Goal: Task Accomplishment & Management: Manage account settings

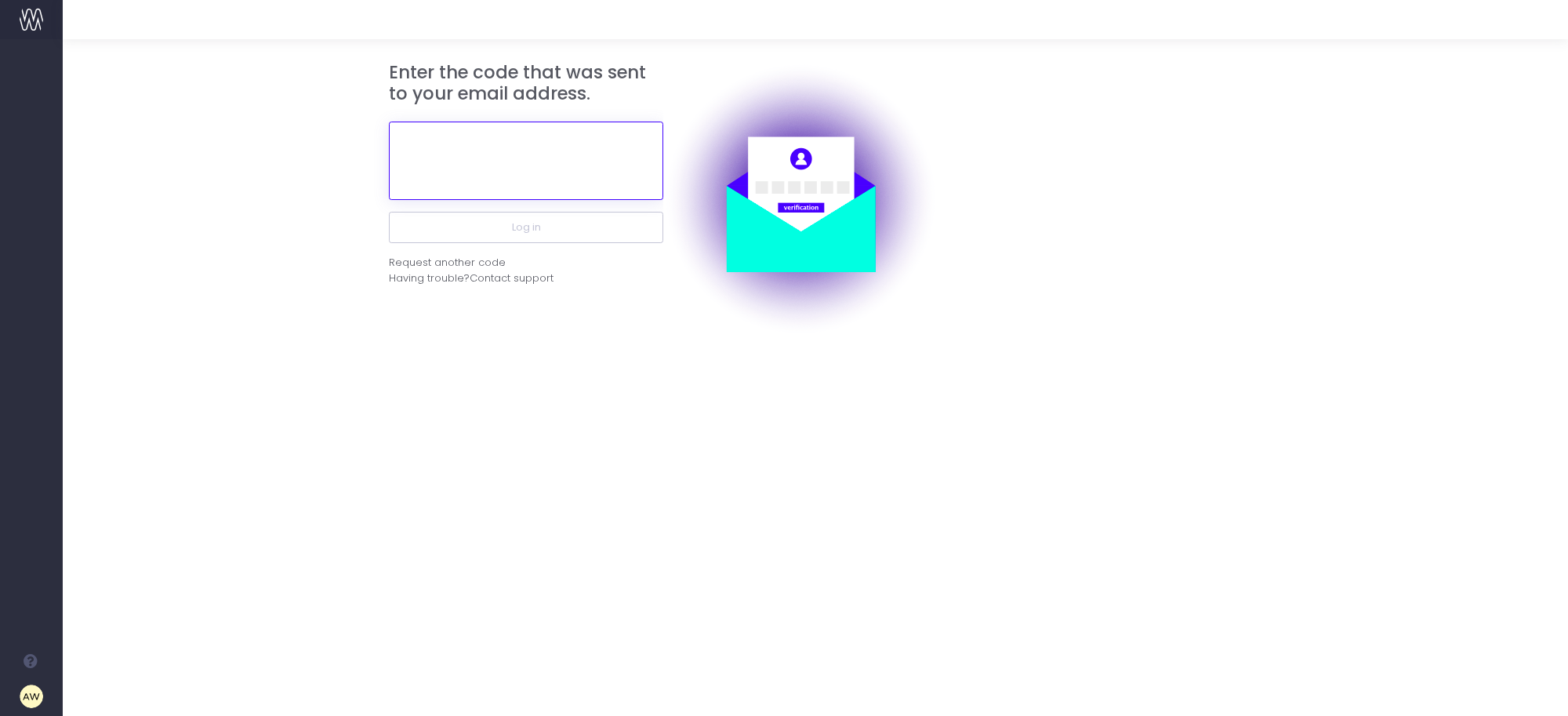
click at [559, 173] on input "text" at bounding box center [526, 161] width 274 height 79
paste input "839339"
type input "839339"
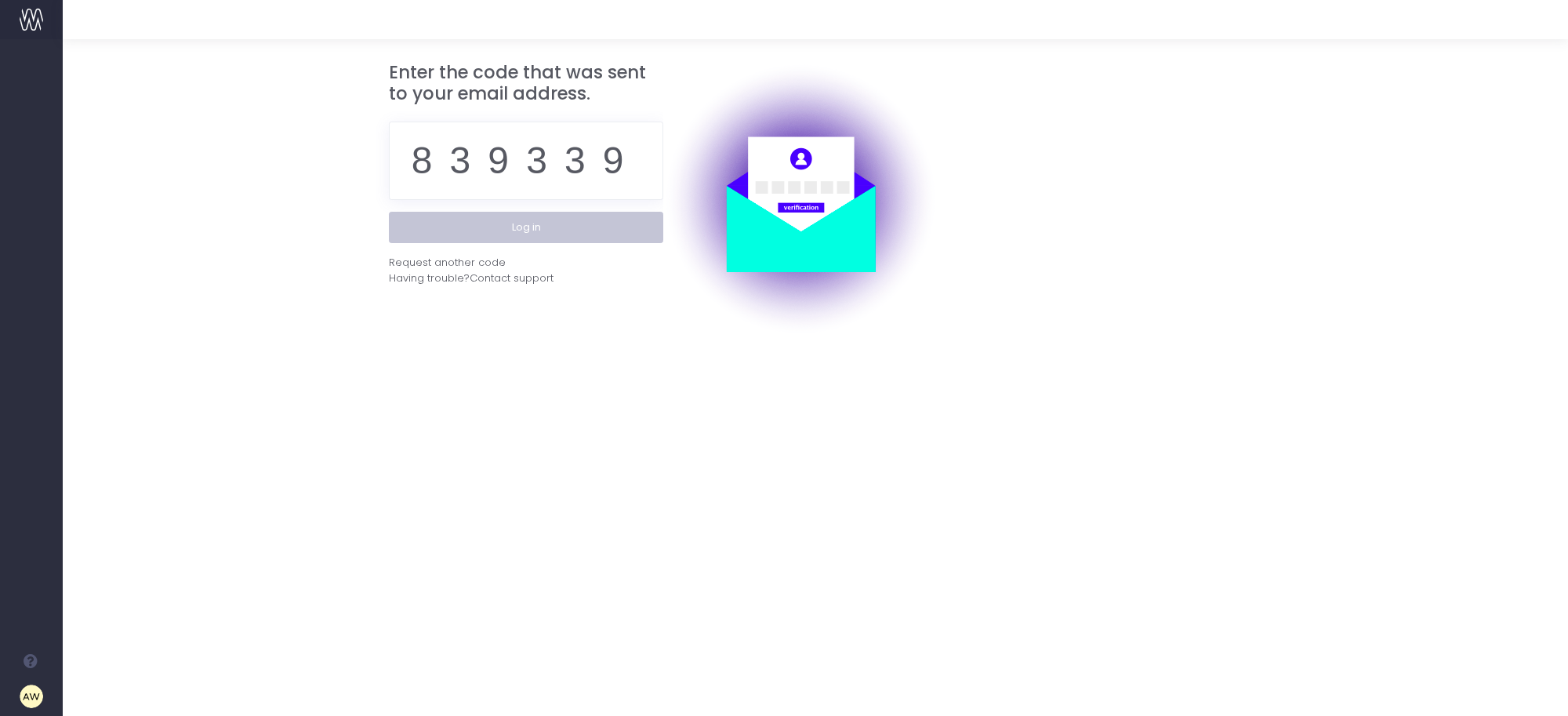
click at [534, 233] on button "Log in" at bounding box center [526, 228] width 274 height 31
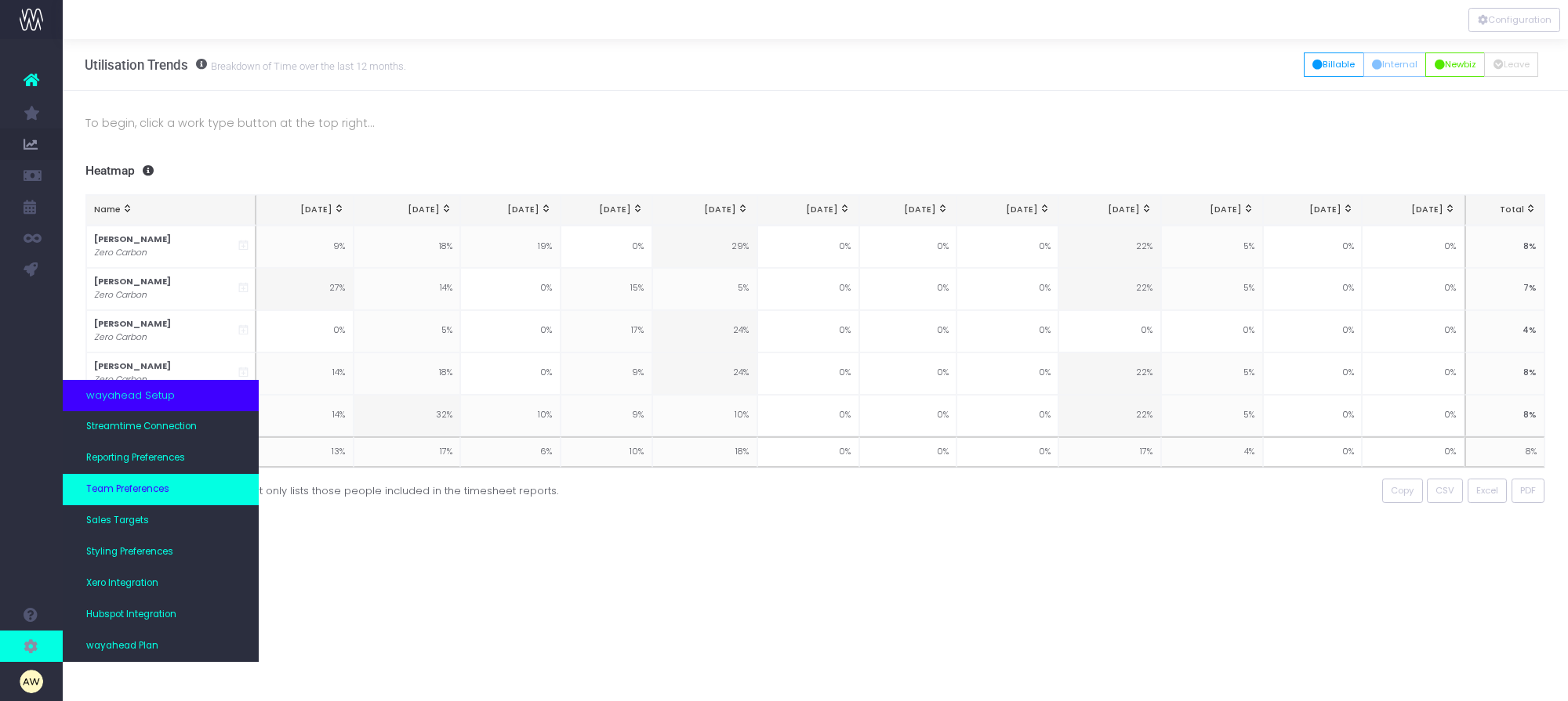
click at [129, 488] on span "Team Preferences" at bounding box center [127, 489] width 83 height 15
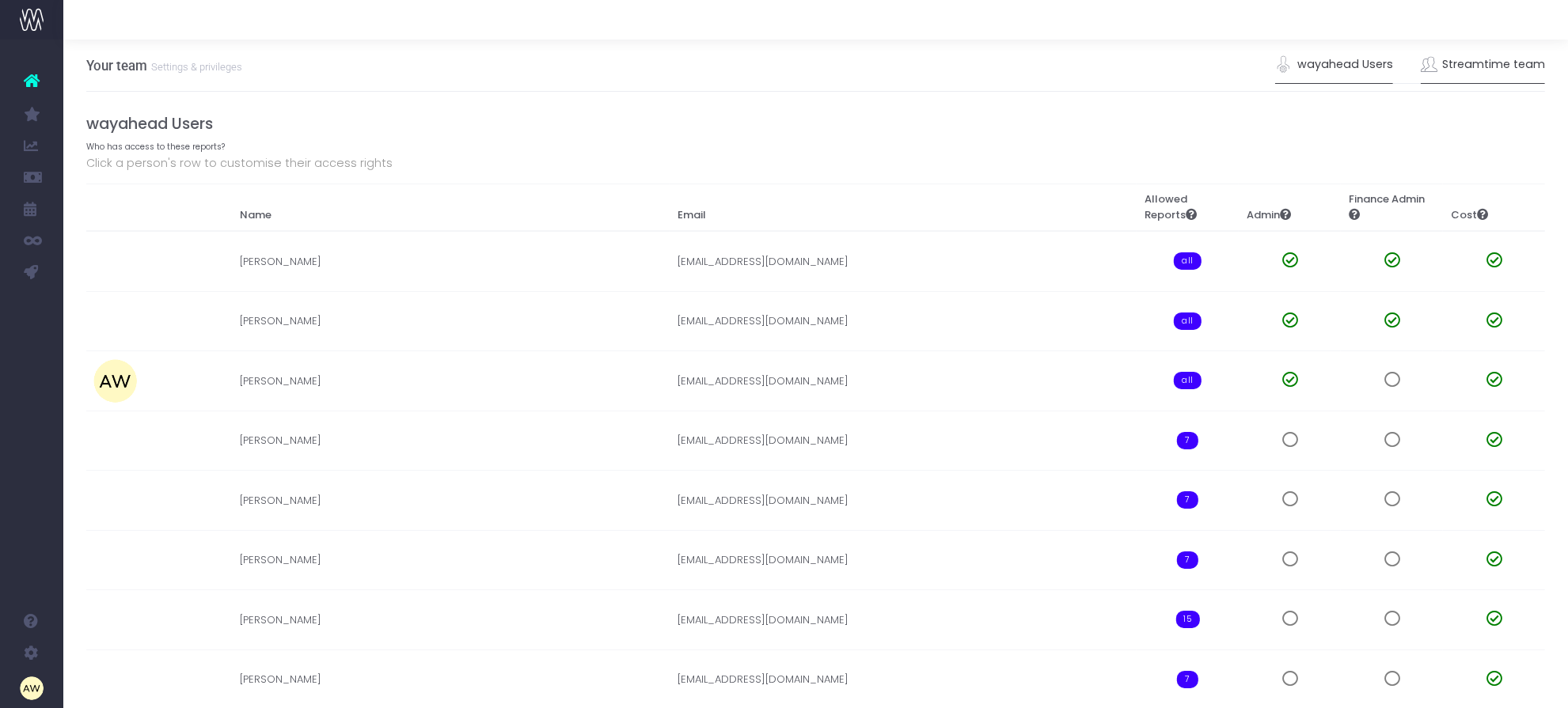
click at [1482, 61] on link "Streamtime team" at bounding box center [1484, 65] width 125 height 36
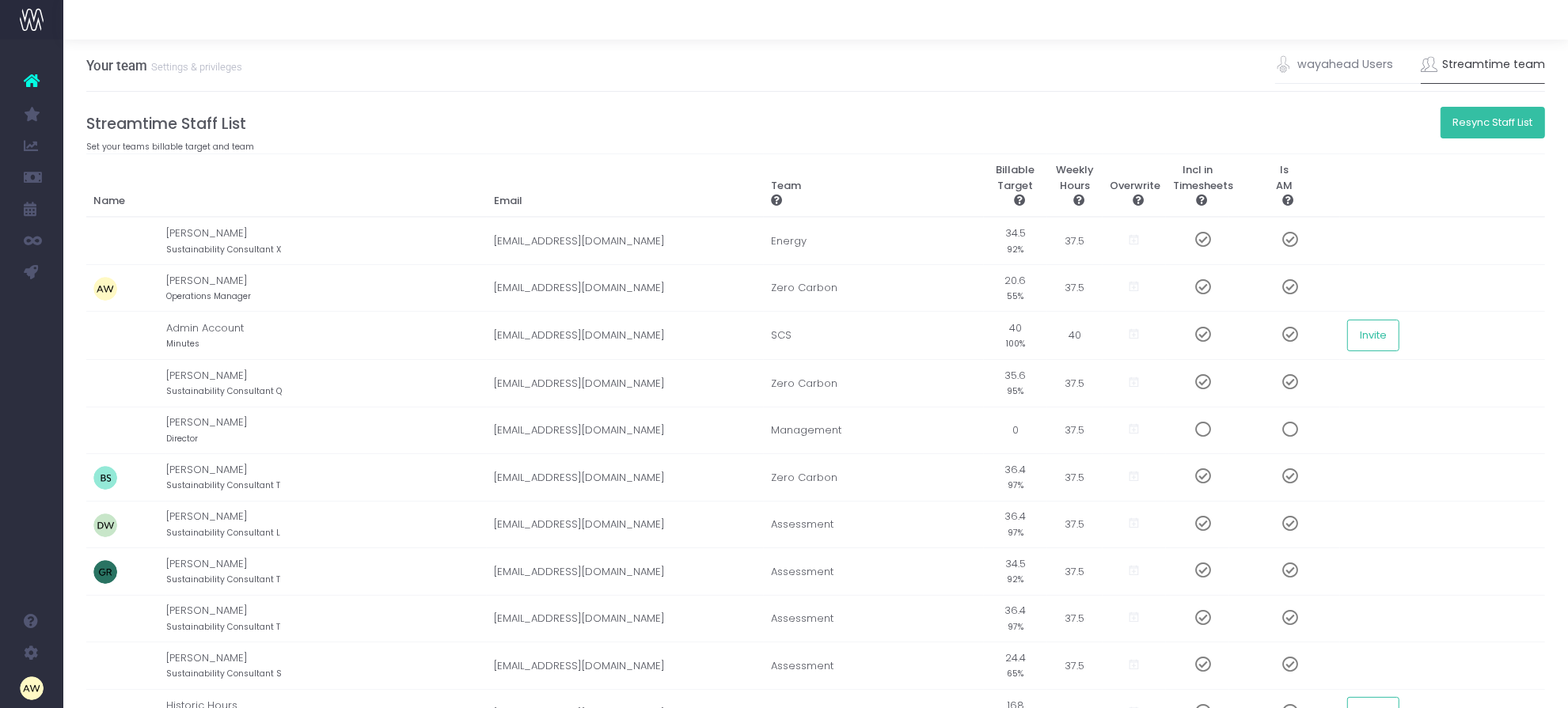
click at [1496, 120] on button "Resync Staff List" at bounding box center [1493, 123] width 105 height 31
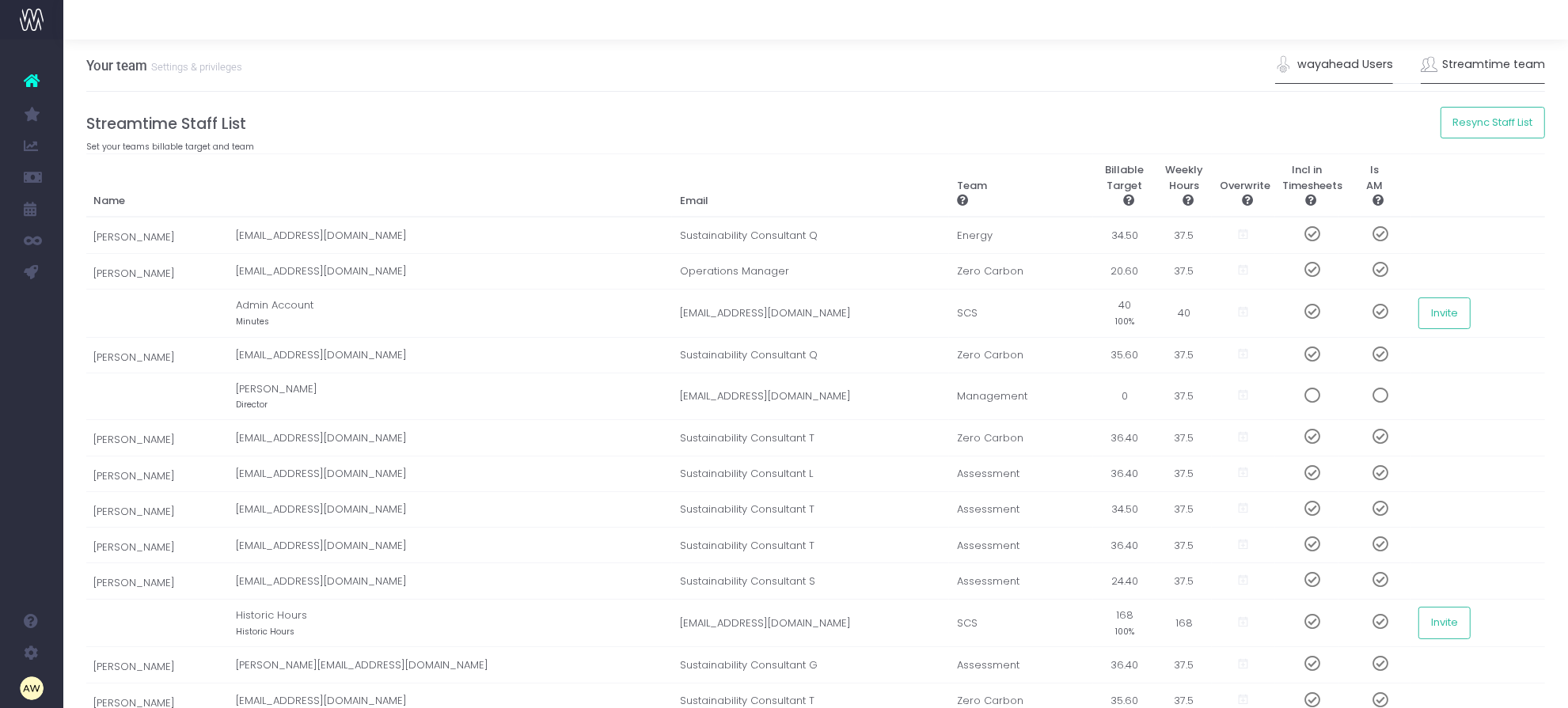
click at [1356, 57] on link "wayahead Users" at bounding box center [1334, 65] width 118 height 36
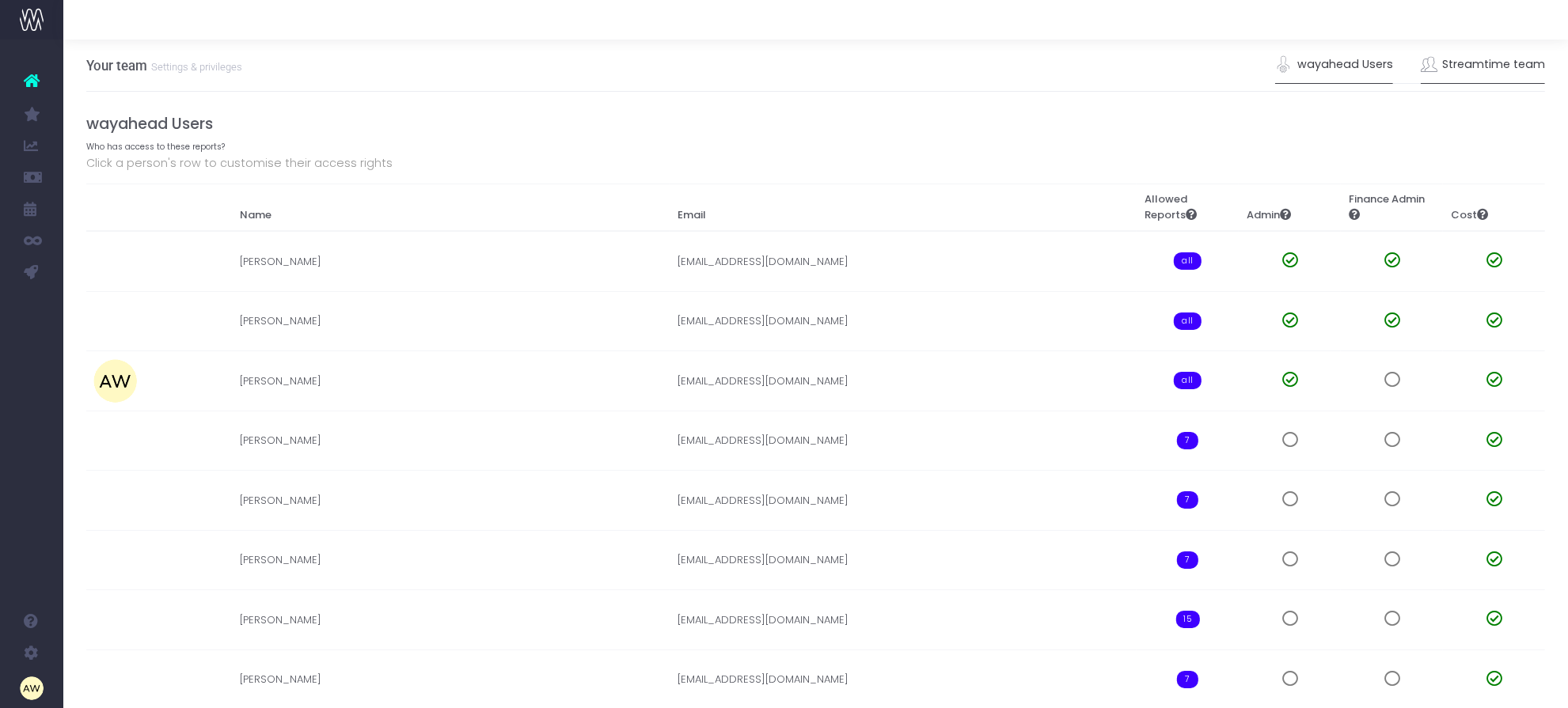
click at [1496, 57] on link "Streamtime team" at bounding box center [1484, 65] width 125 height 36
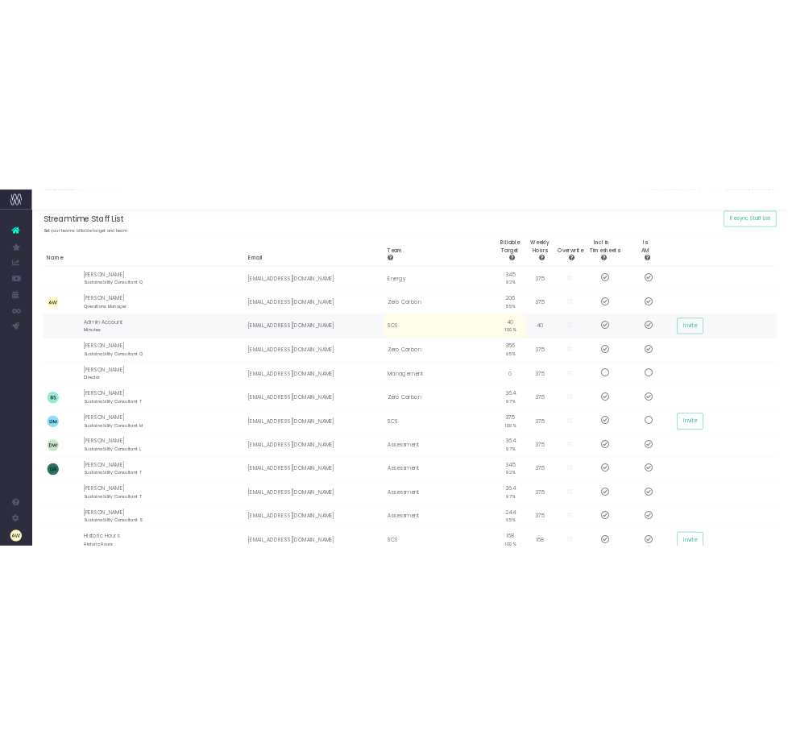
scroll to position [101, 0]
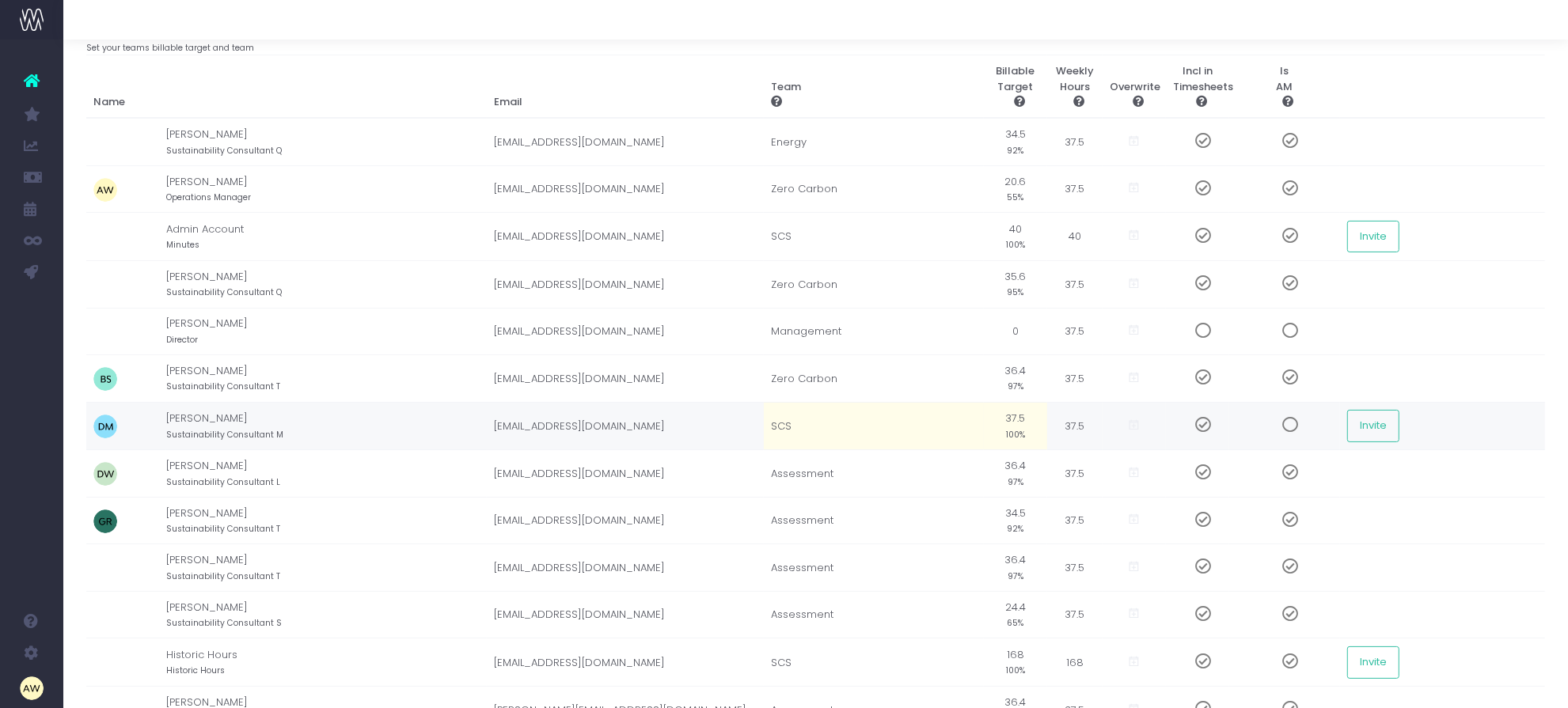
click at [785, 421] on td "SCS" at bounding box center [874, 425] width 220 height 48
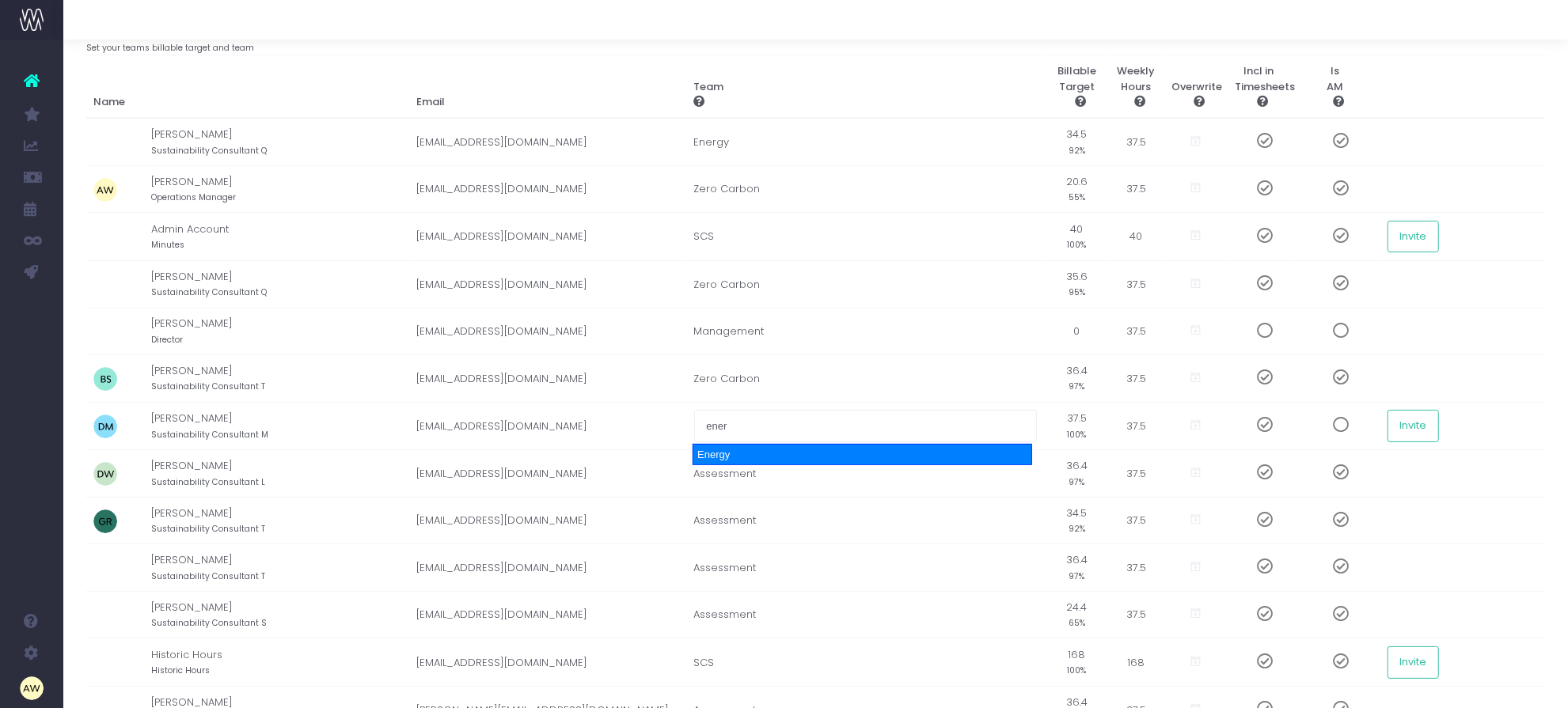
click at [756, 458] on div "Energy" at bounding box center [863, 455] width 340 height 23
type input "Energy"
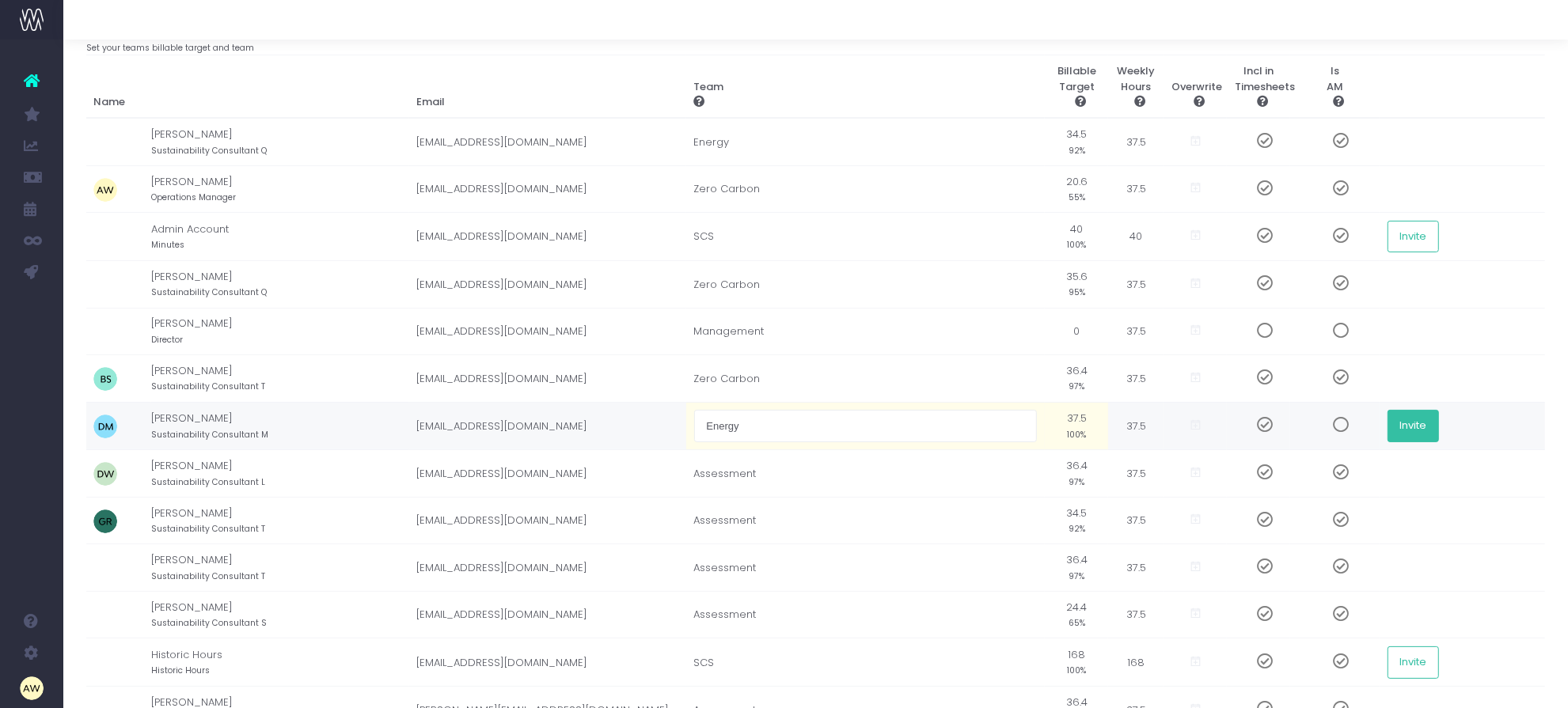
click at [1426, 420] on td "Invite" at bounding box center [1463, 425] width 166 height 48
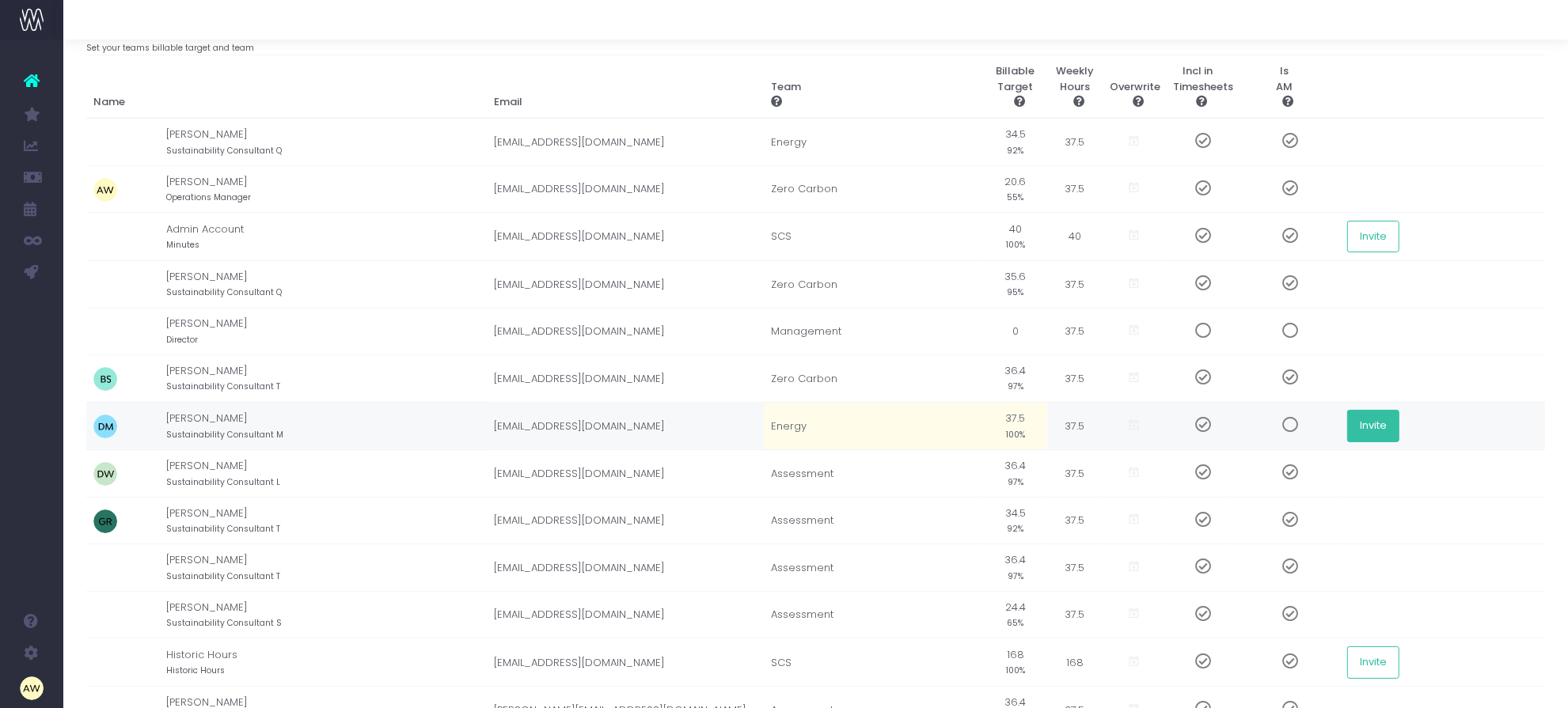
click at [1361, 436] on button "Invite" at bounding box center [1373, 425] width 52 height 31
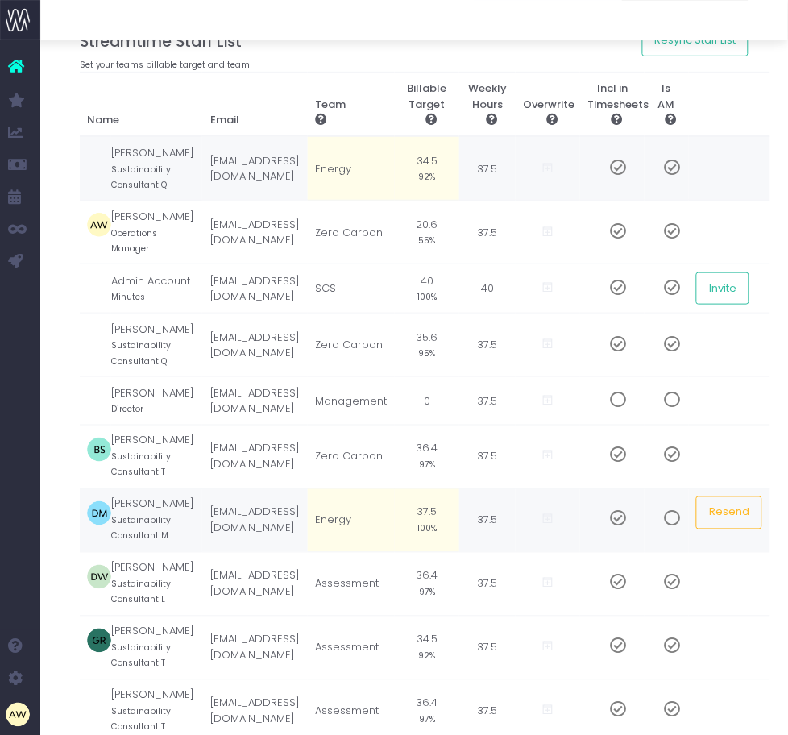
click at [436, 183] on small "92%" at bounding box center [427, 175] width 17 height 15
type input "90%"
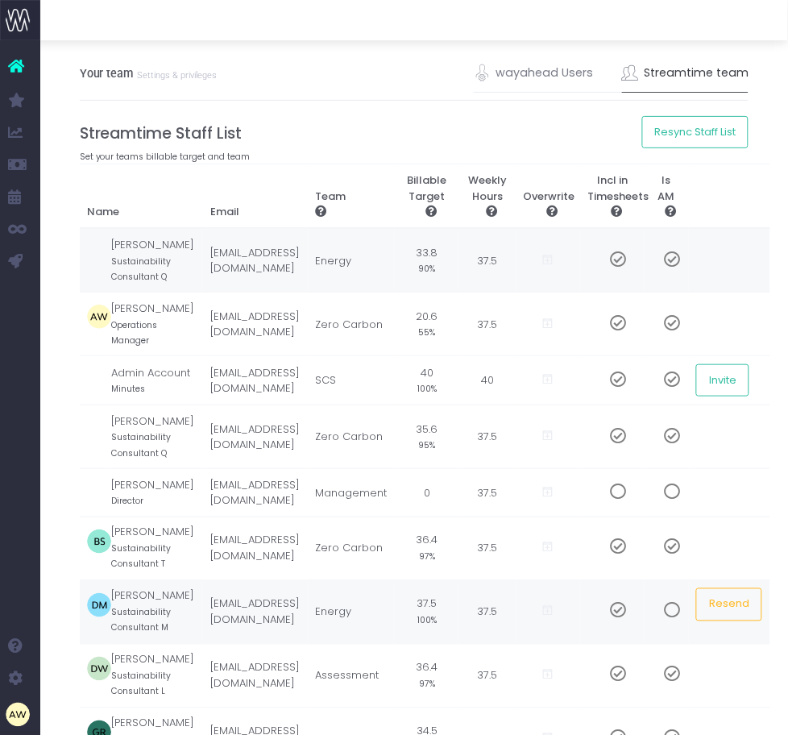
scroll to position [0, 0]
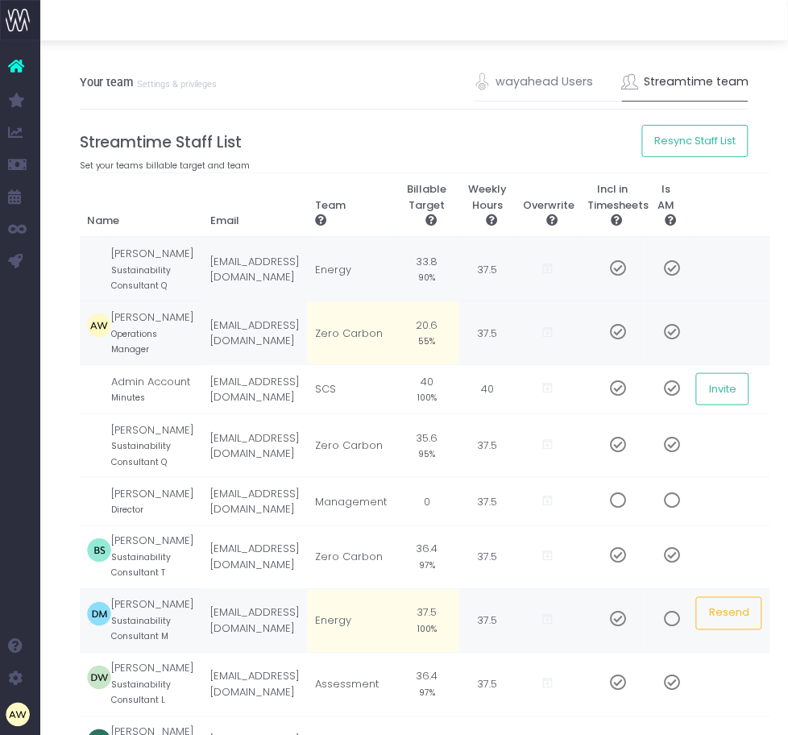
click at [459, 365] on td "20.6 55%" at bounding box center [427, 333] width 64 height 64
type input "50%"
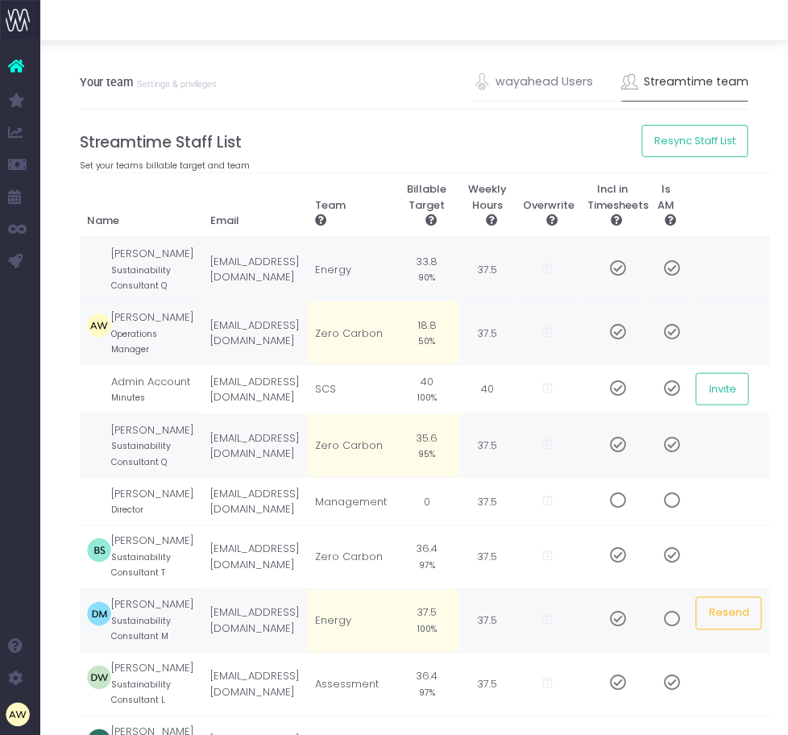
click at [459, 478] on td "35.6 95%" at bounding box center [427, 446] width 64 height 64
type input "90%"
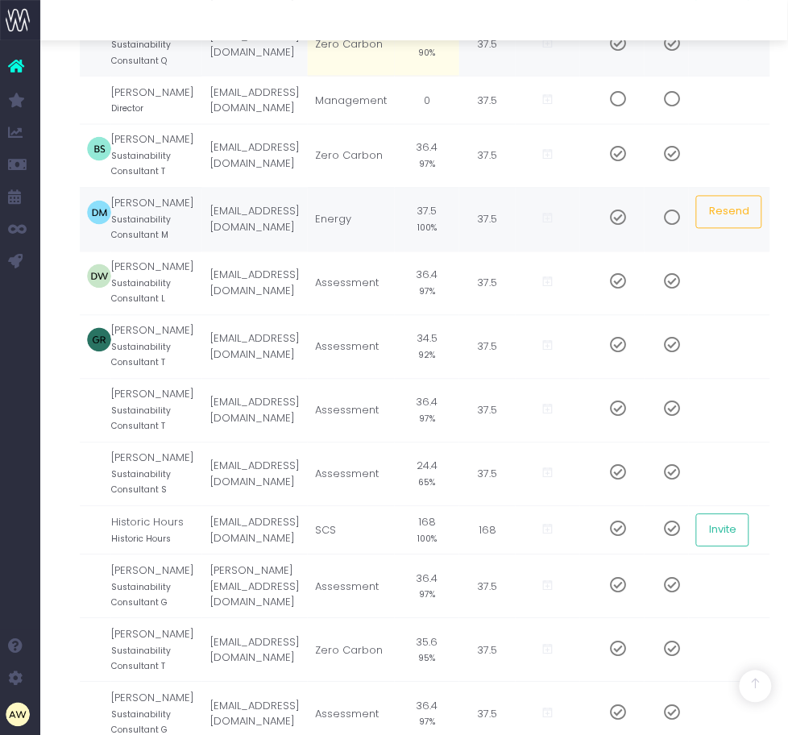
scroll to position [403, 0]
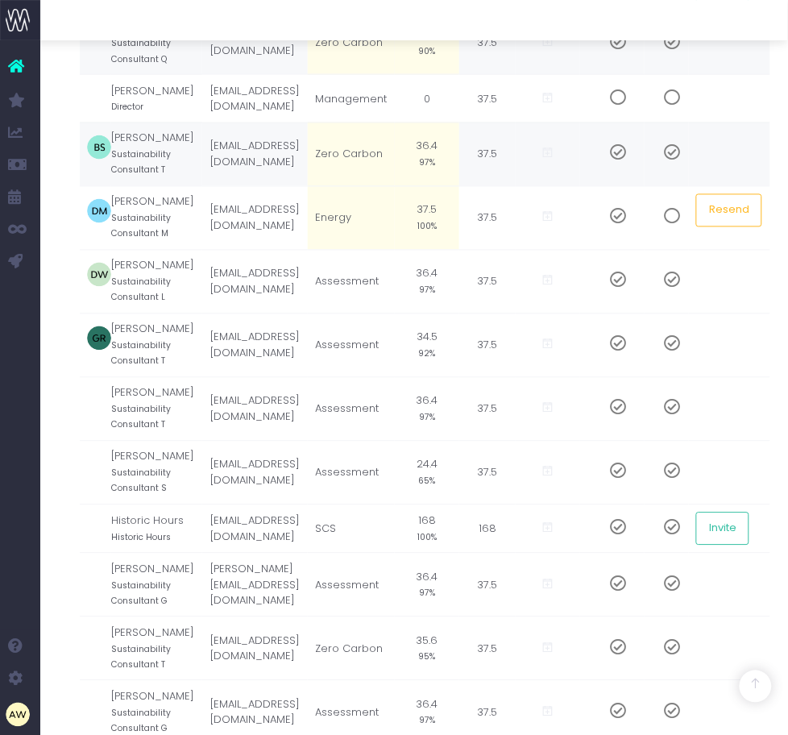
click at [435, 169] on small "97%" at bounding box center [427, 162] width 16 height 15
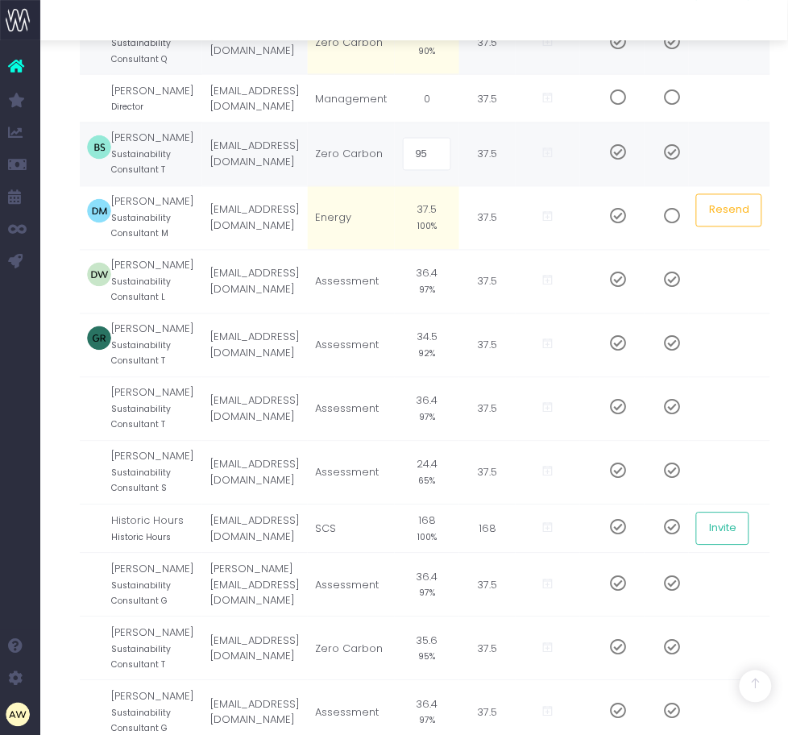
type input "95%"
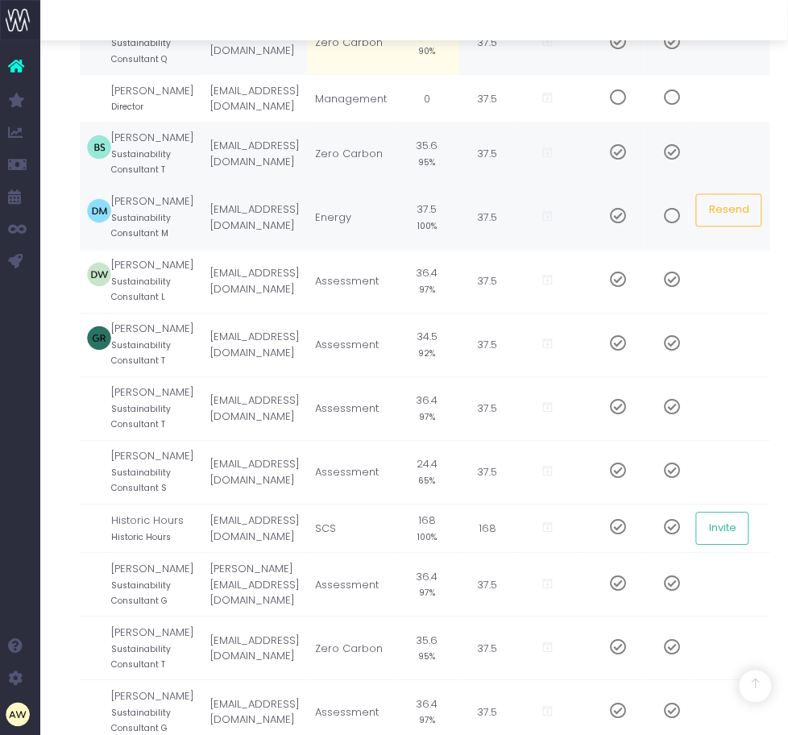
click at [437, 233] on small "100%" at bounding box center [426, 225] width 19 height 15
type input "95%"
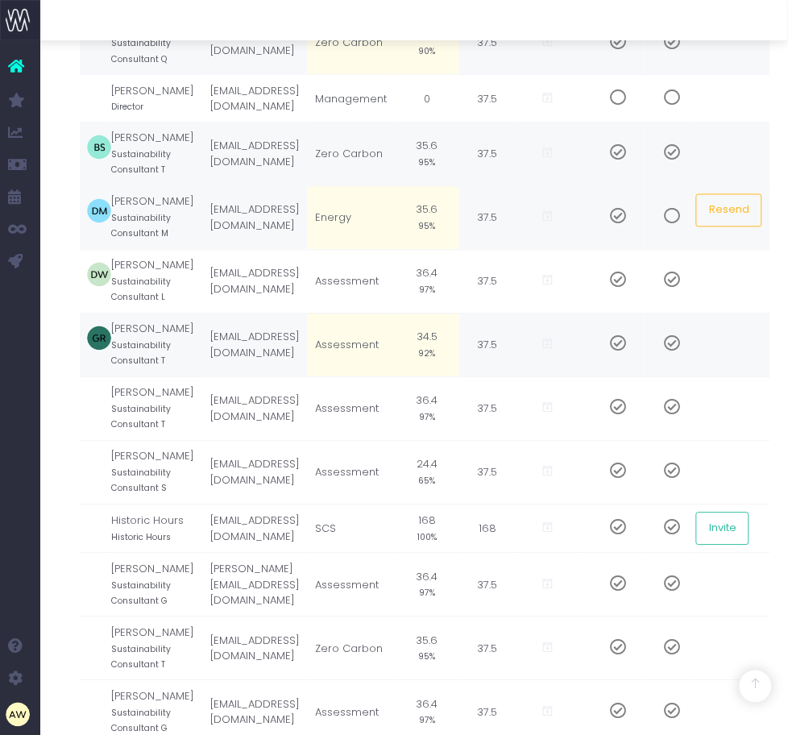
click at [459, 377] on td "34.5 92%" at bounding box center [427, 345] width 64 height 64
type input "90%"
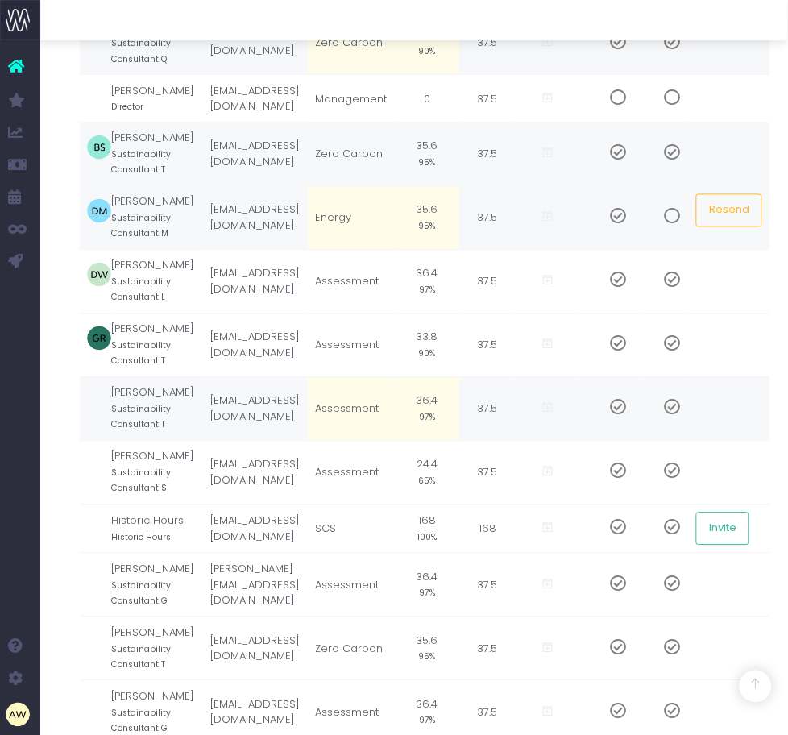
click at [459, 441] on td "36.4 97%" at bounding box center [427, 409] width 64 height 64
type input "90%"
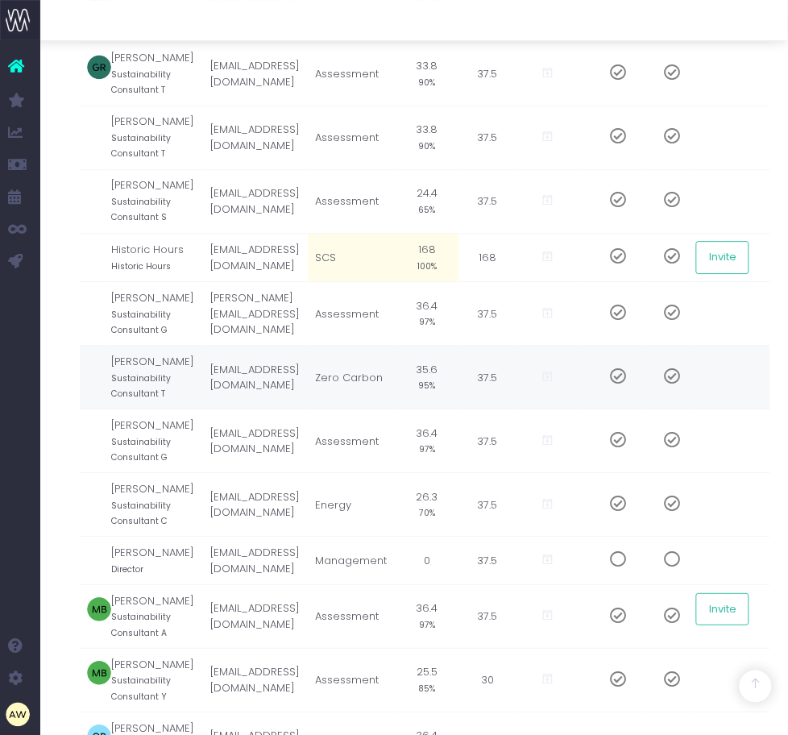
scroll to position [705, 0]
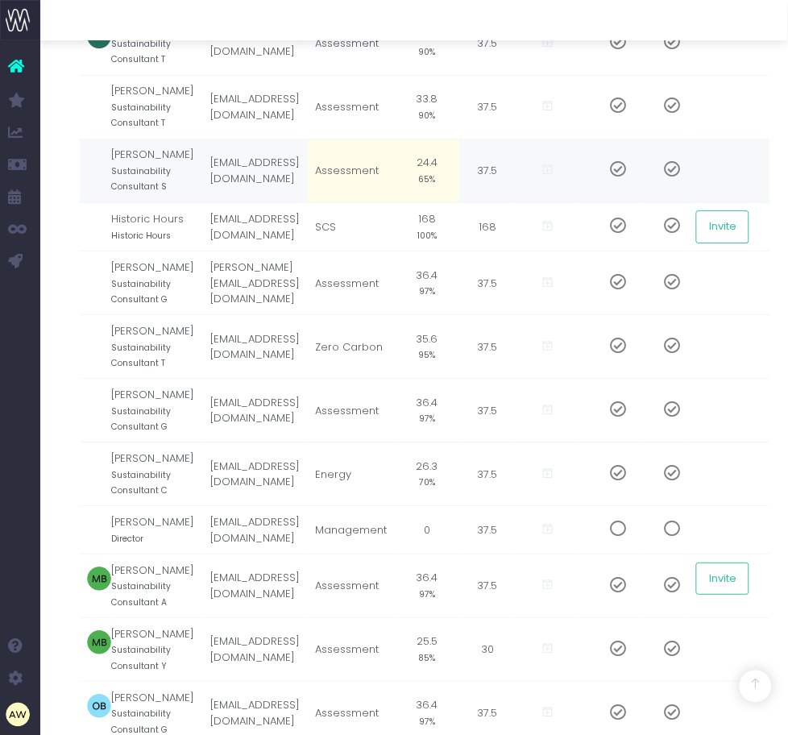
click at [459, 202] on td "24.4 65%" at bounding box center [427, 171] width 64 height 64
type input "55%"
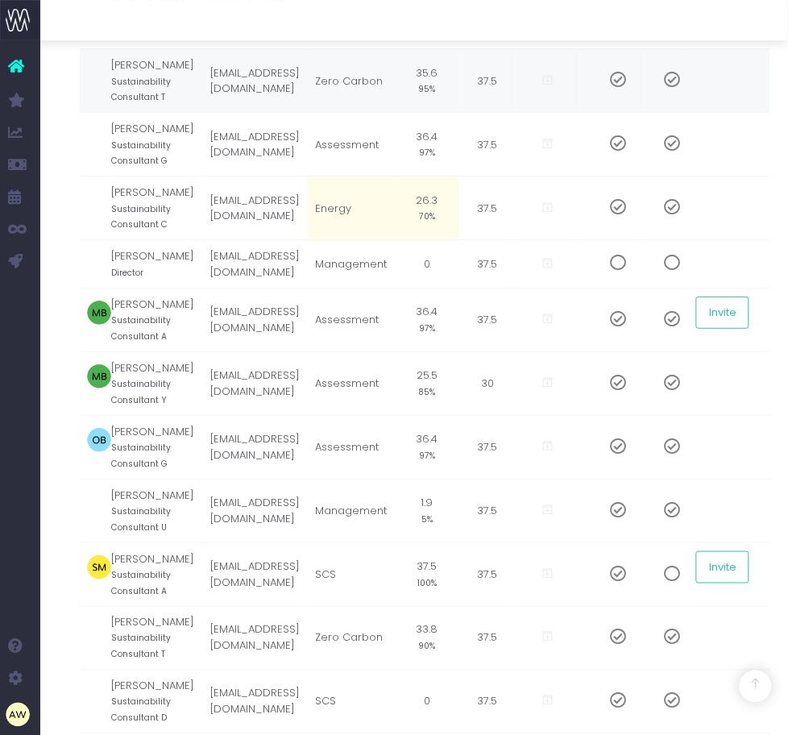
scroll to position [1007, 0]
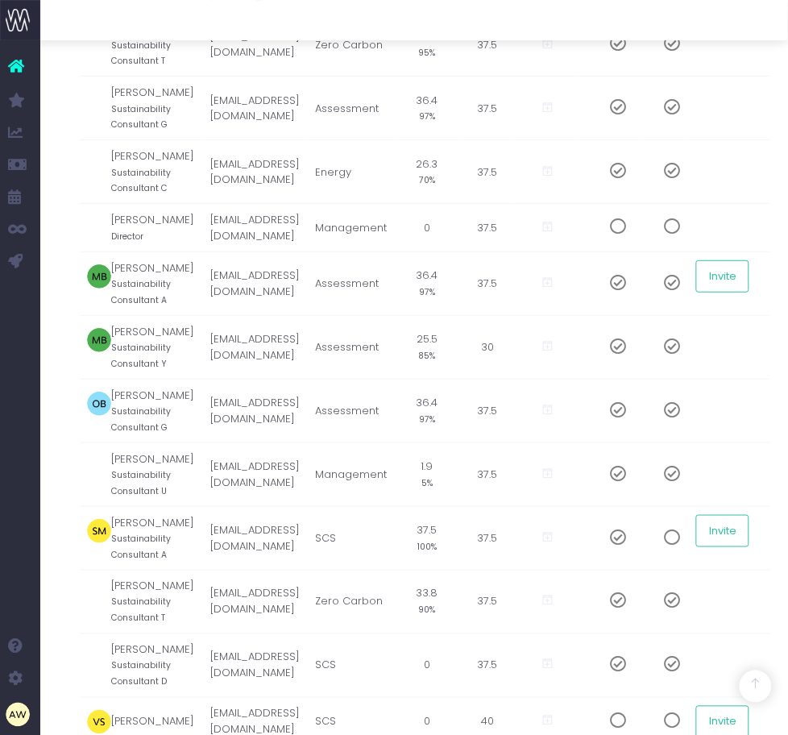
type input "95%"
click at [459, 77] on td "35.6 95%" at bounding box center [427, 45] width 64 height 64
type input "90%"
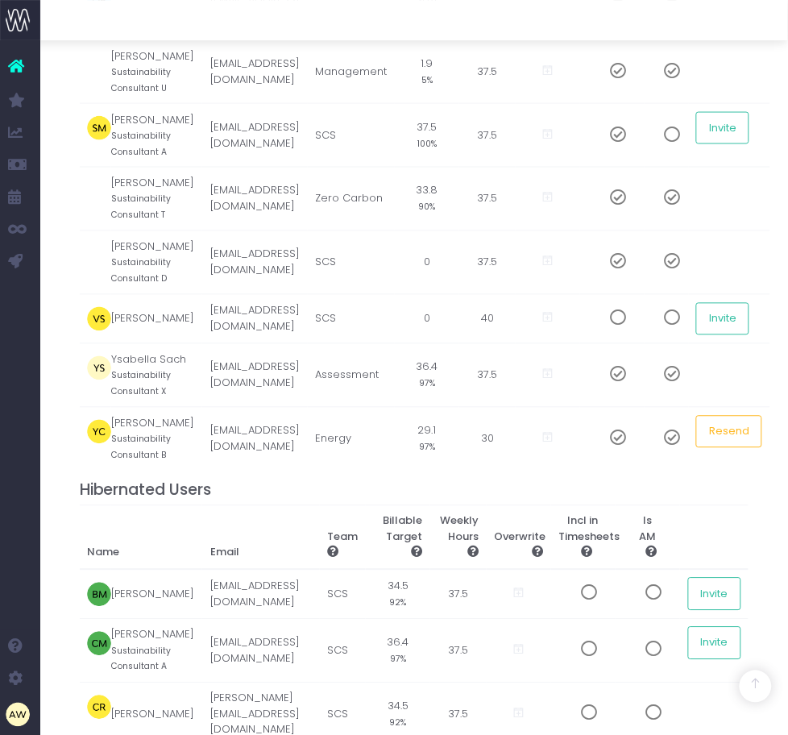
scroll to position [1511, 0]
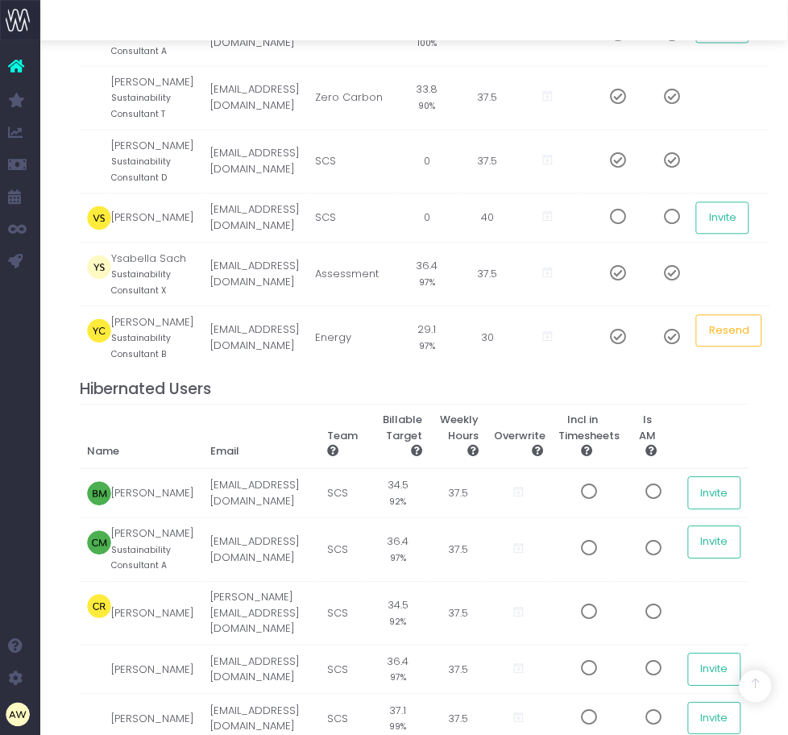
type input "95%"
click at [459, 66] on td "37.5 100%" at bounding box center [427, 34] width 64 height 64
type input "97%"
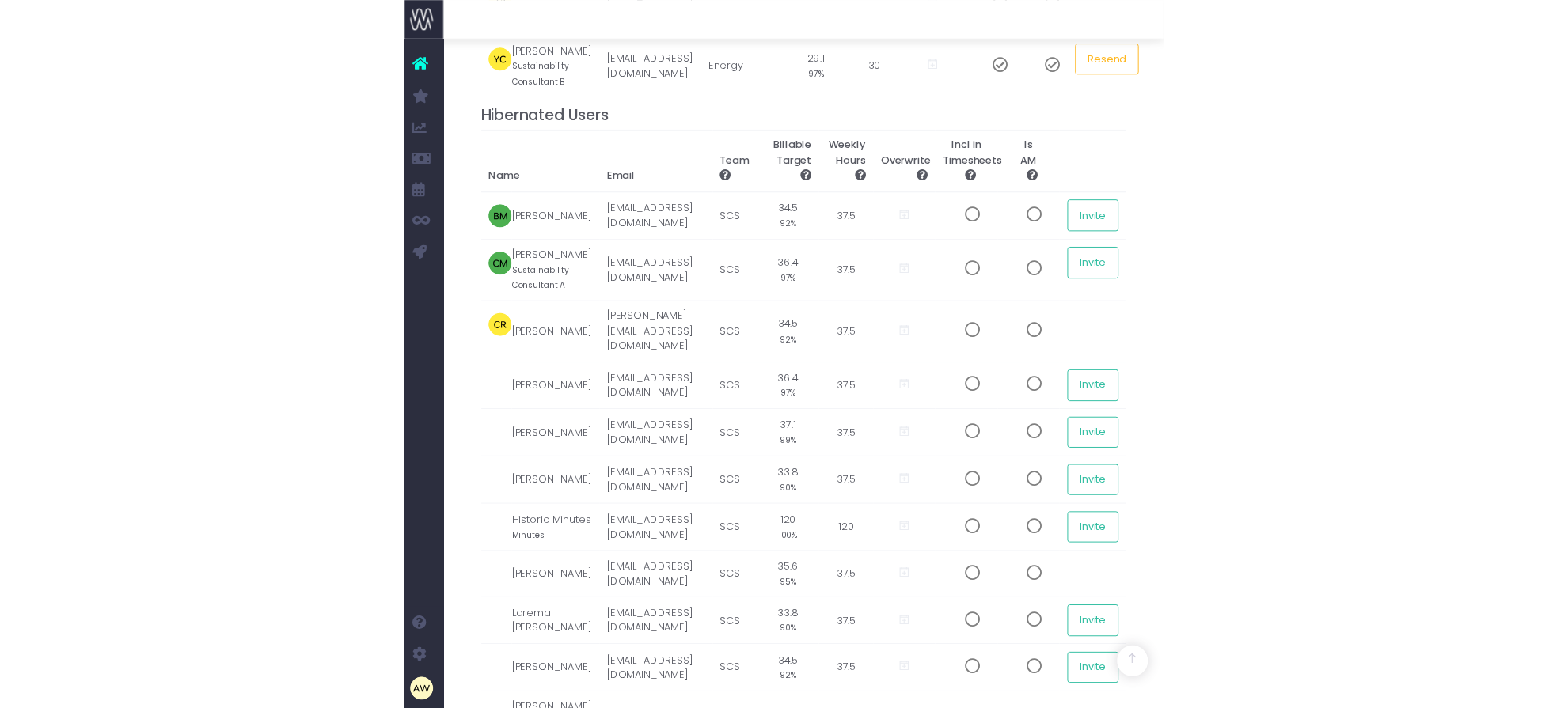
scroll to position [1780, 0]
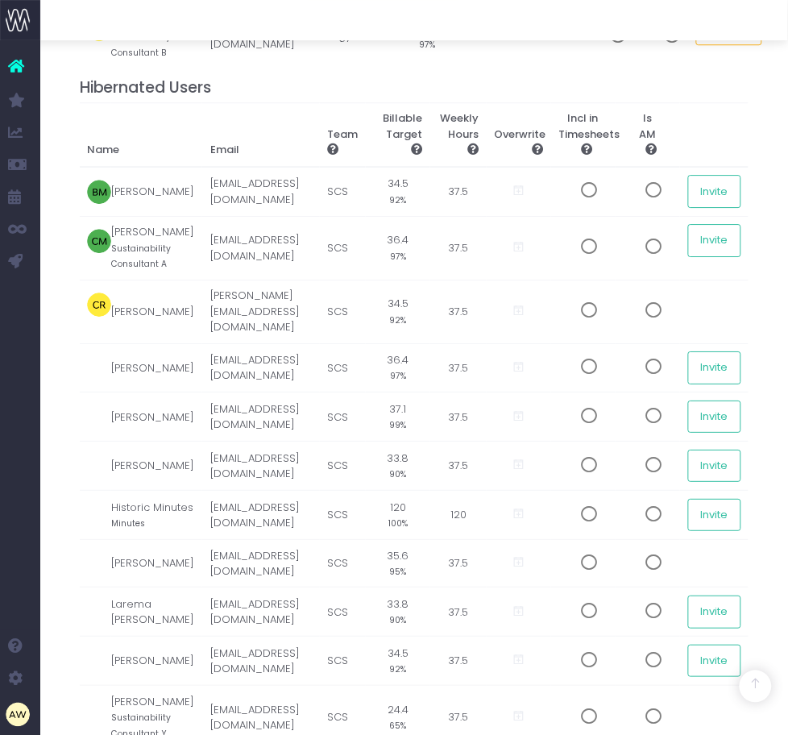
type input "95%"
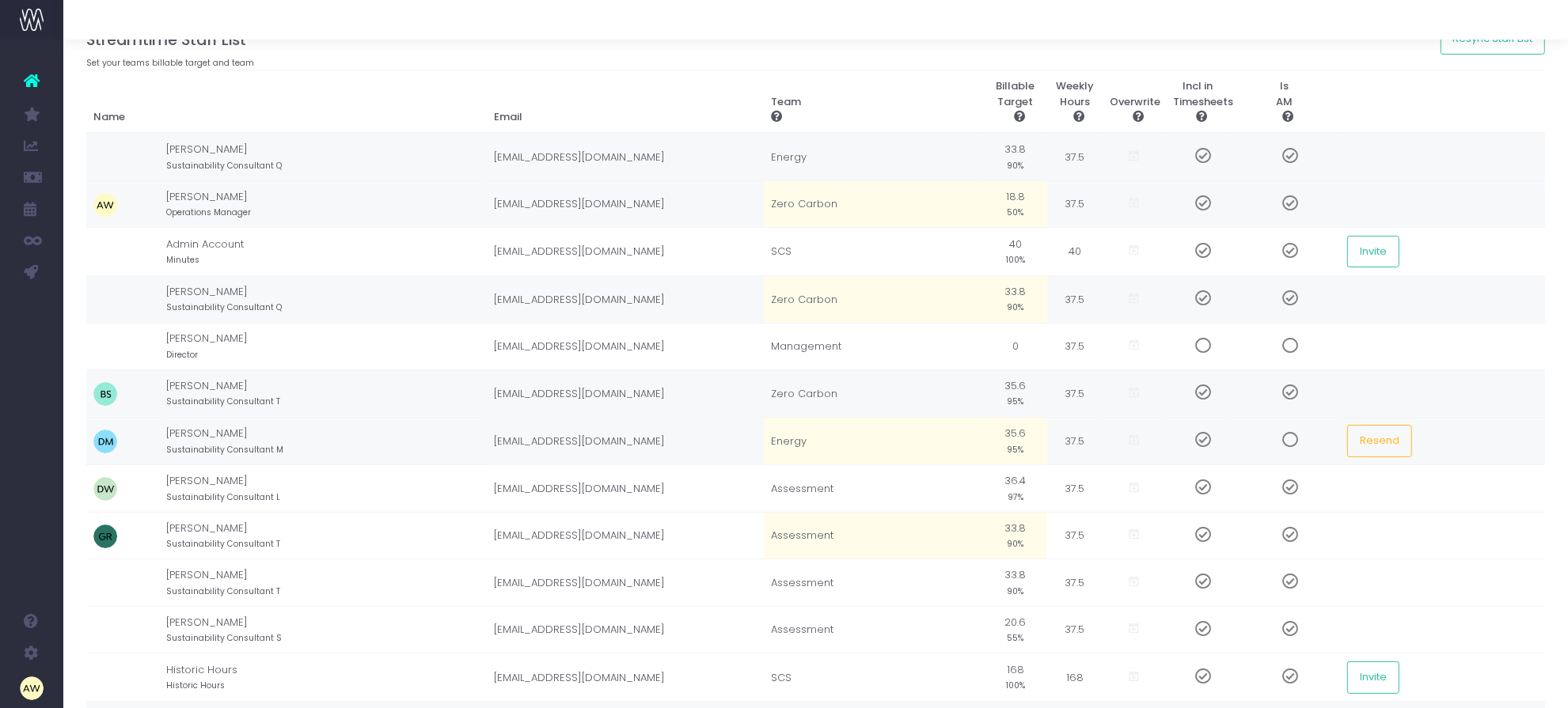
scroll to position [0, 0]
